Goal: Book appointment/travel/reservation

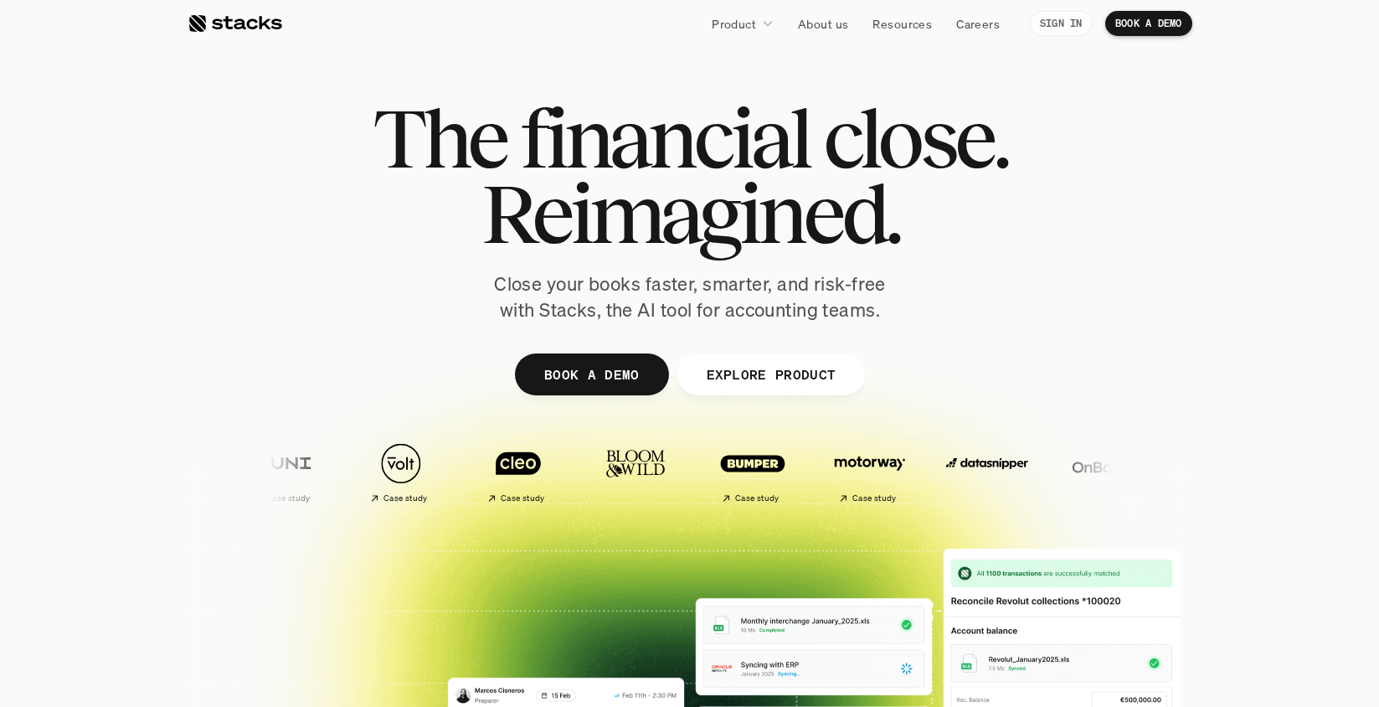
click at [1147, 28] on p "BOOK A DEMO" at bounding box center [1148, 24] width 67 height 12
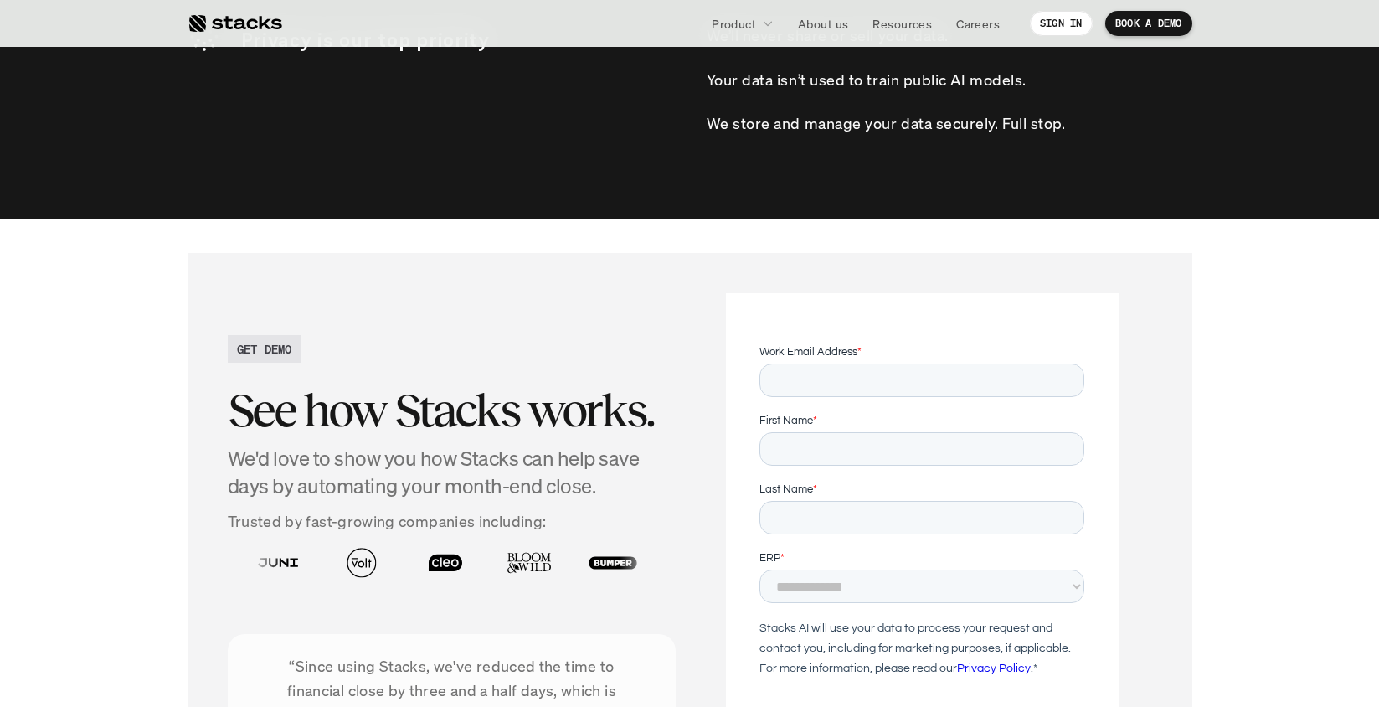
scroll to position [5493, 0]
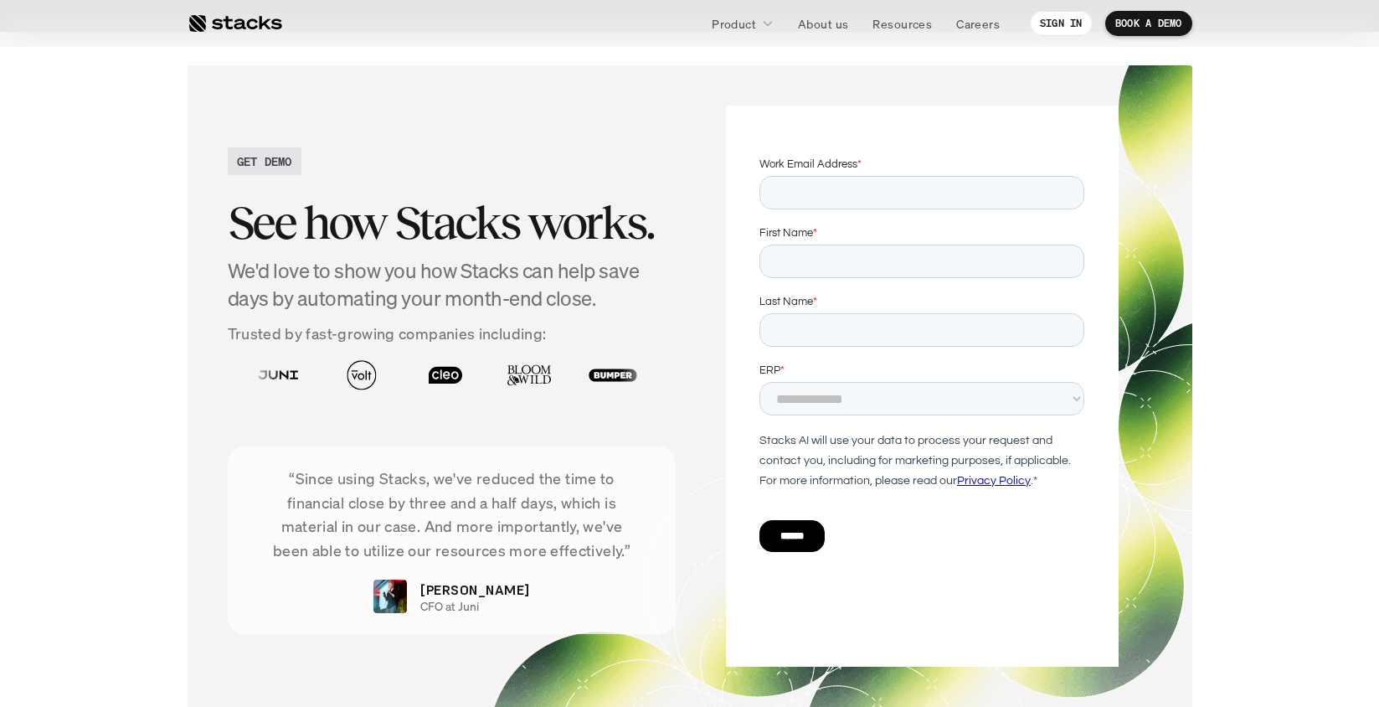
drag, startPoint x: 234, startPoint y: 232, endPoint x: 647, endPoint y: 294, distance: 417.4
click at [647, 294] on div "See how Stacks works. We'd love to show you how Stacks can help save days by au…" at bounding box center [452, 248] width 449 height 130
click at [658, 308] on h4 "We'd love to show you how Stacks can help save days by automating your month-en…" at bounding box center [452, 285] width 449 height 56
drag, startPoint x: 658, startPoint y: 305, endPoint x: 214, endPoint y: 267, distance: 445.3
click at [214, 267] on div "GET DEMO See how Stacks works. We'd love to show you how Stacks can help save d…" at bounding box center [690, 385] width 1005 height 641
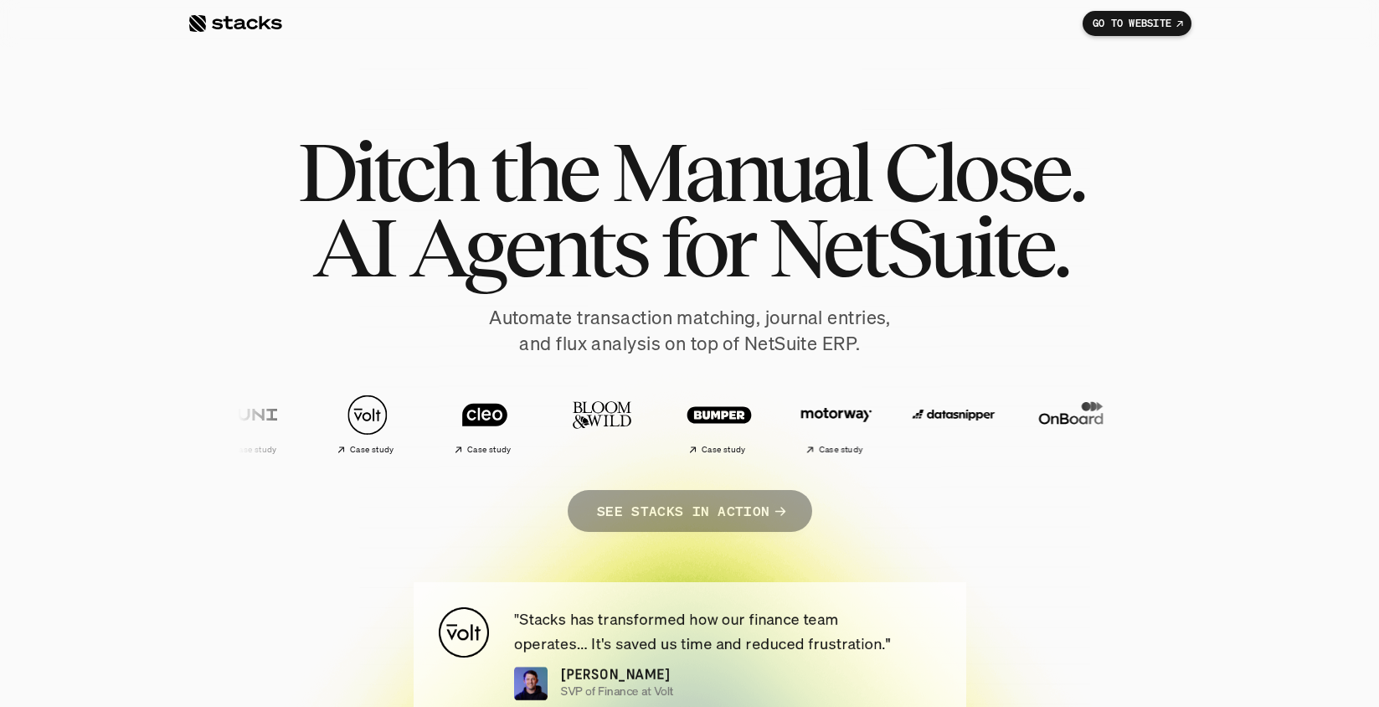
click at [697, 512] on p "SEE STACKS IN ACTION" at bounding box center [682, 510] width 172 height 24
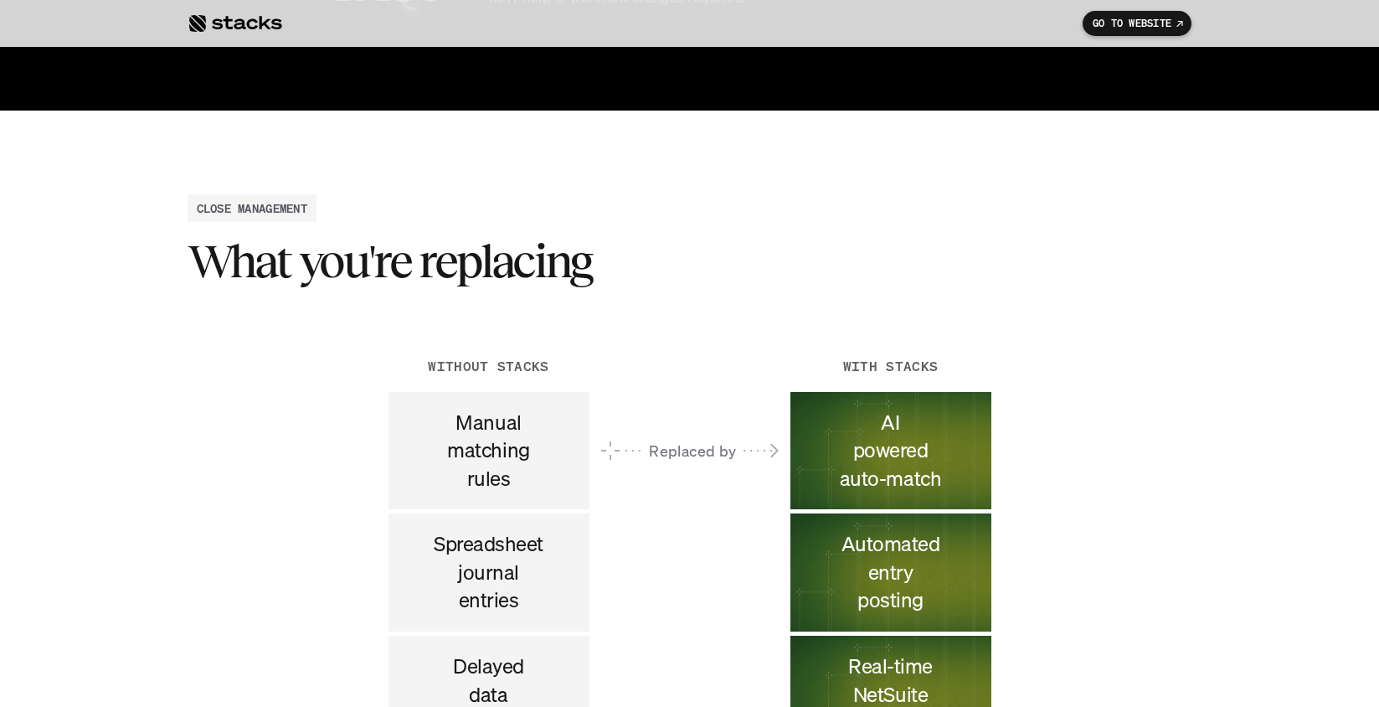
scroll to position [8736, 0]
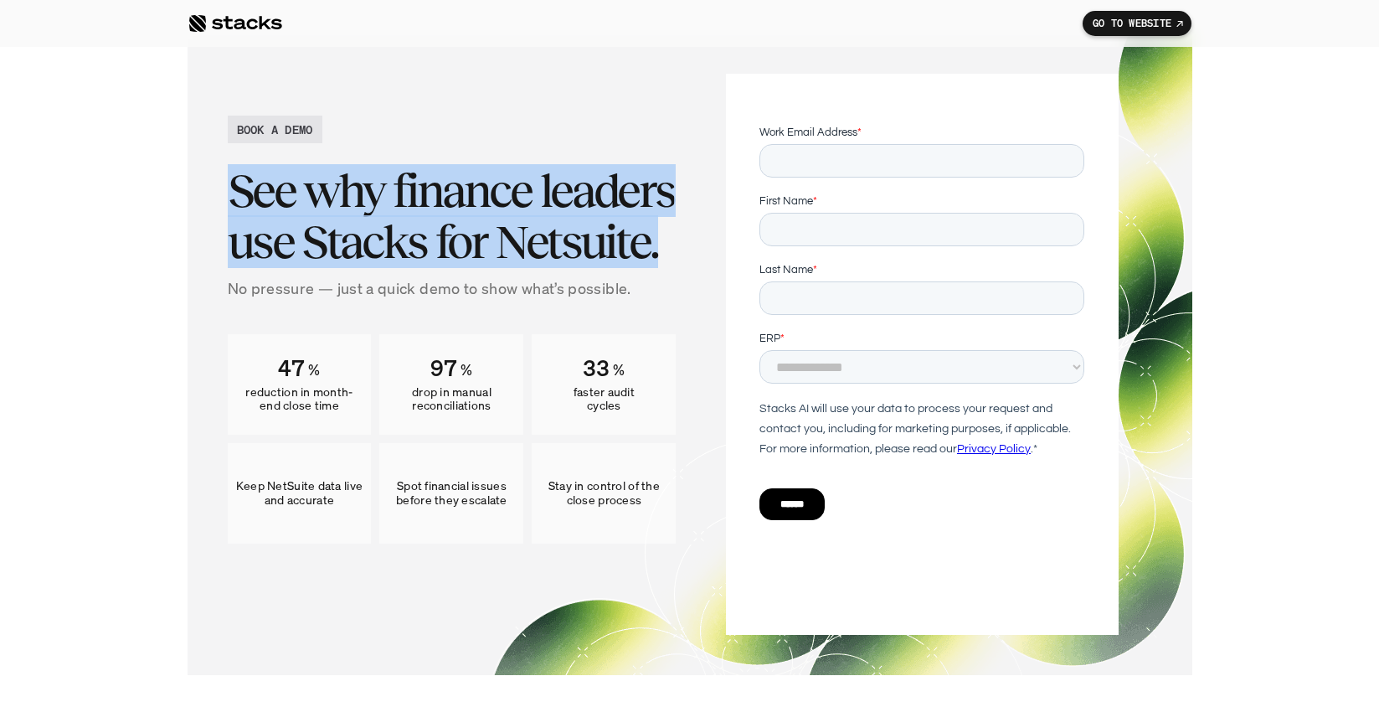
drag, startPoint x: 235, startPoint y: 192, endPoint x: 680, endPoint y: 265, distance: 450.5
click at [680, 265] on div "BOOK A DEMO See why finance leaders use Stacks for Netsuite. No pressure — just…" at bounding box center [690, 354] width 924 height 561
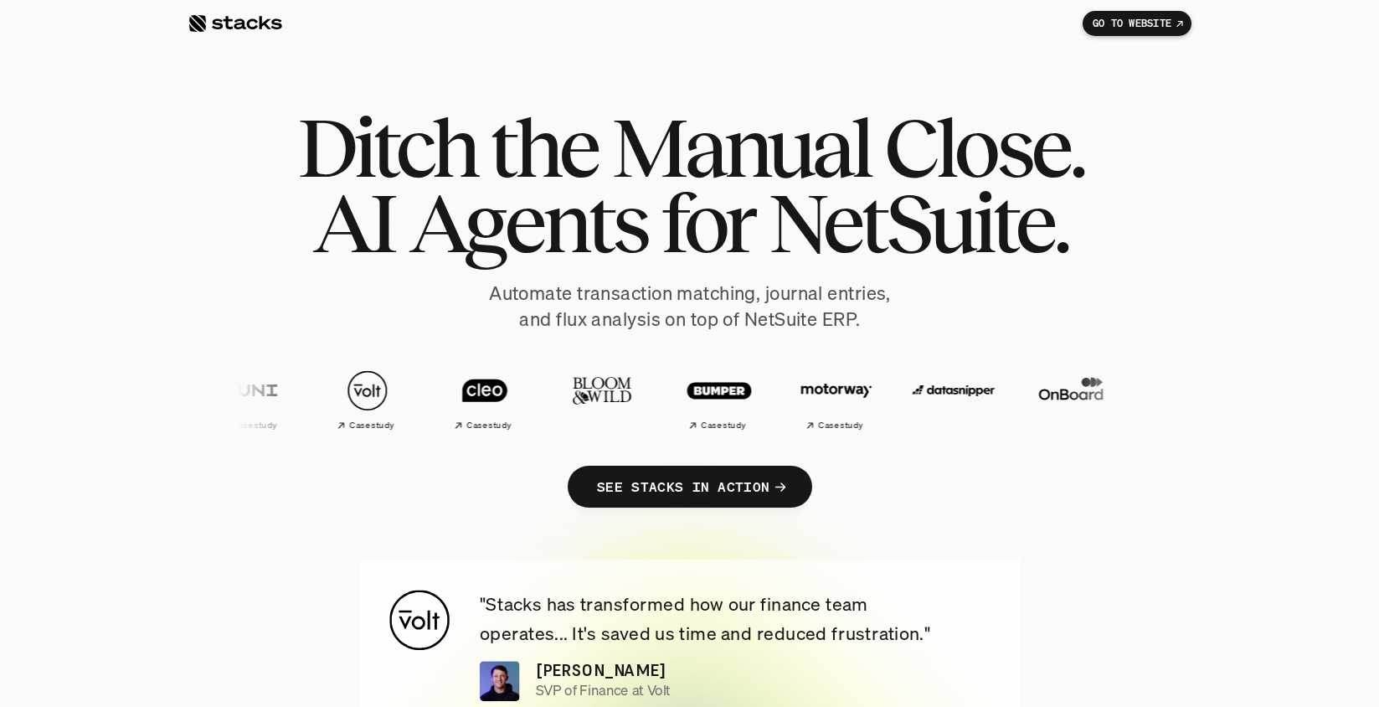
scroll to position [21, 0]
